Goal: Information Seeking & Learning: Compare options

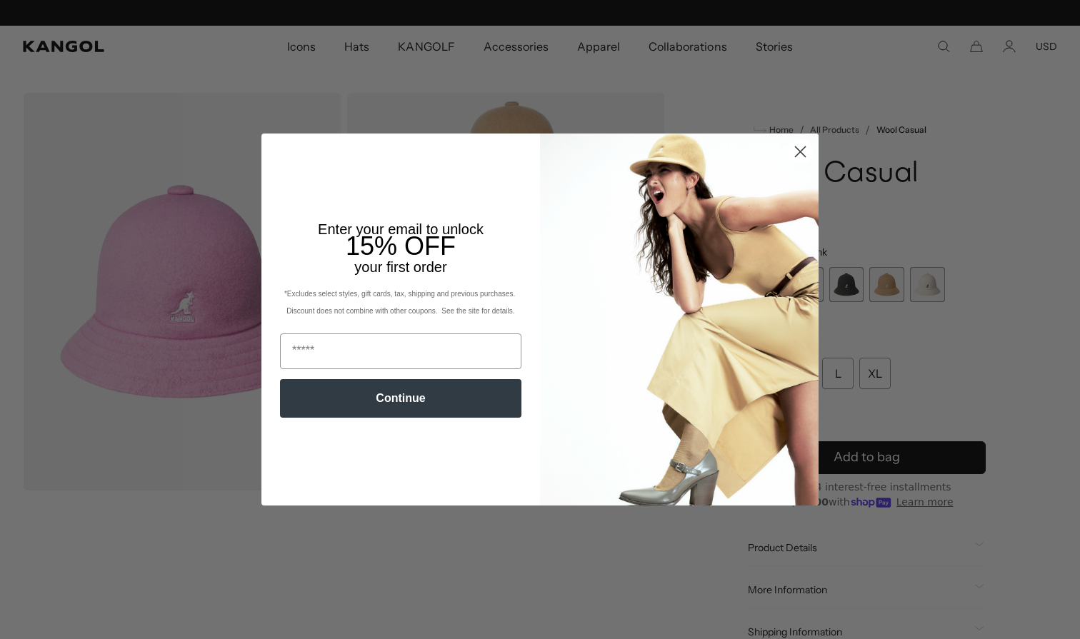
scroll to position [0, 294]
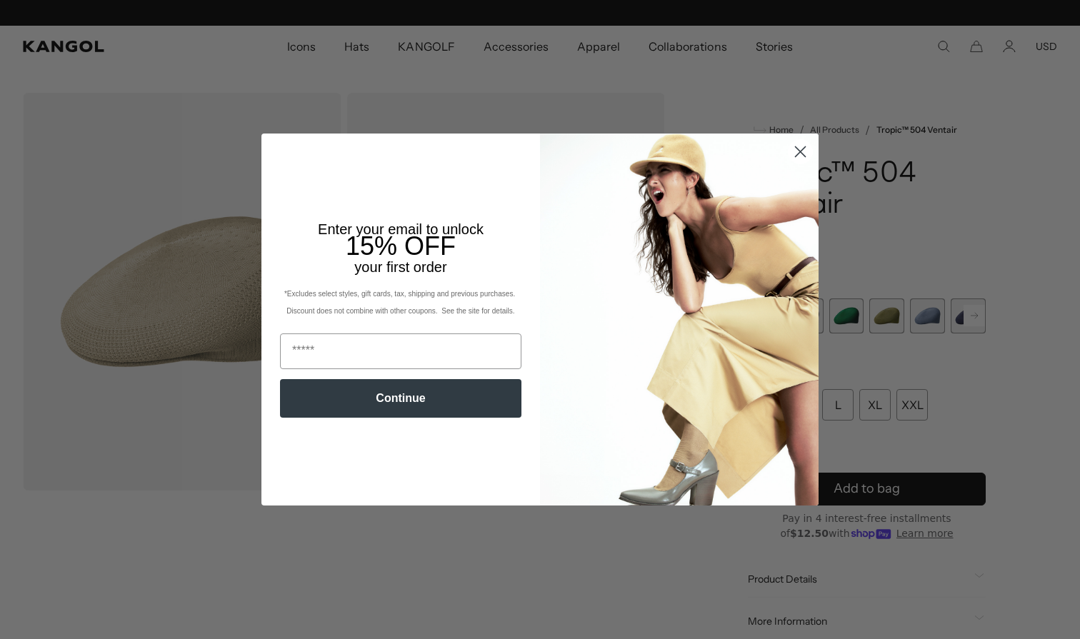
scroll to position [0, 294]
